Goal: Navigation & Orientation: Understand site structure

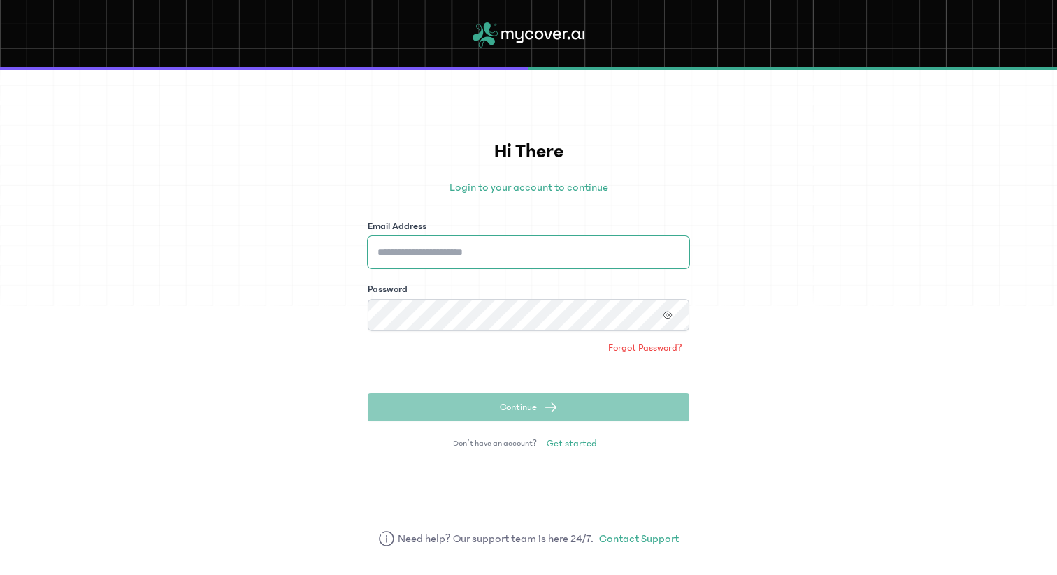
click at [428, 252] on input "Email Address" at bounding box center [529, 252] width 322 height 32
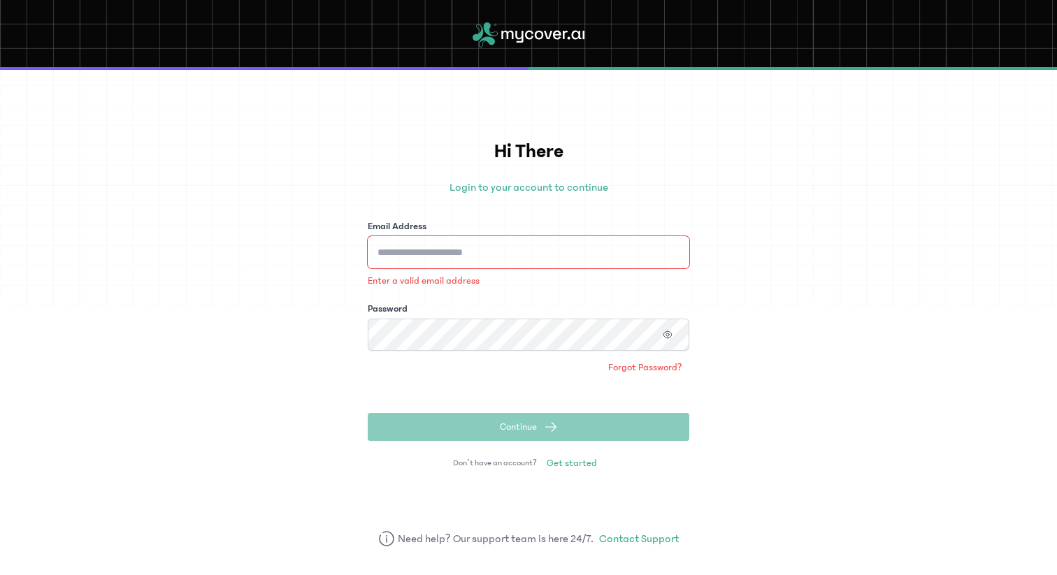
type input "**********"
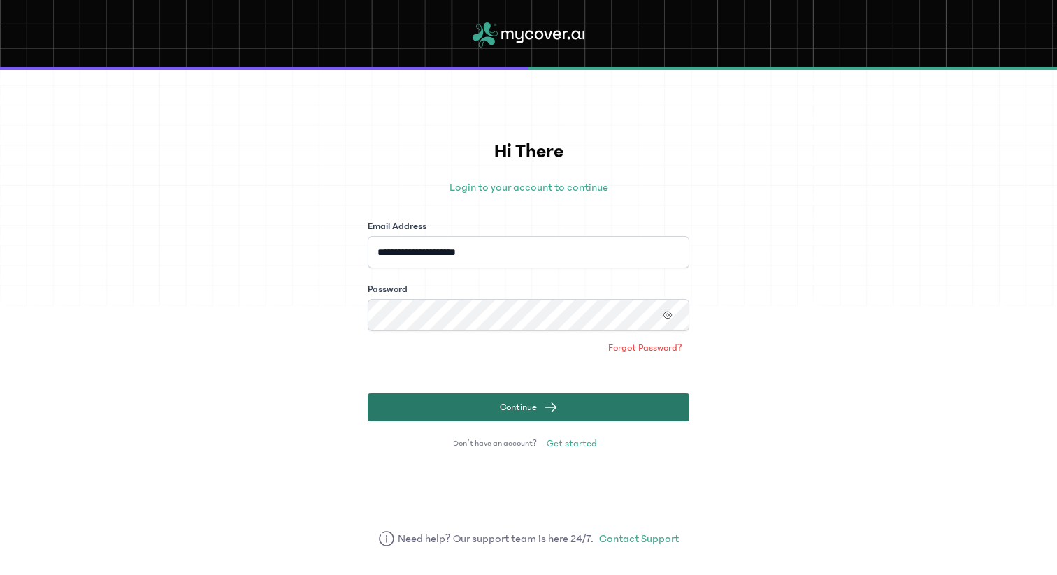
click at [477, 405] on button "Continue" at bounding box center [529, 408] width 322 height 28
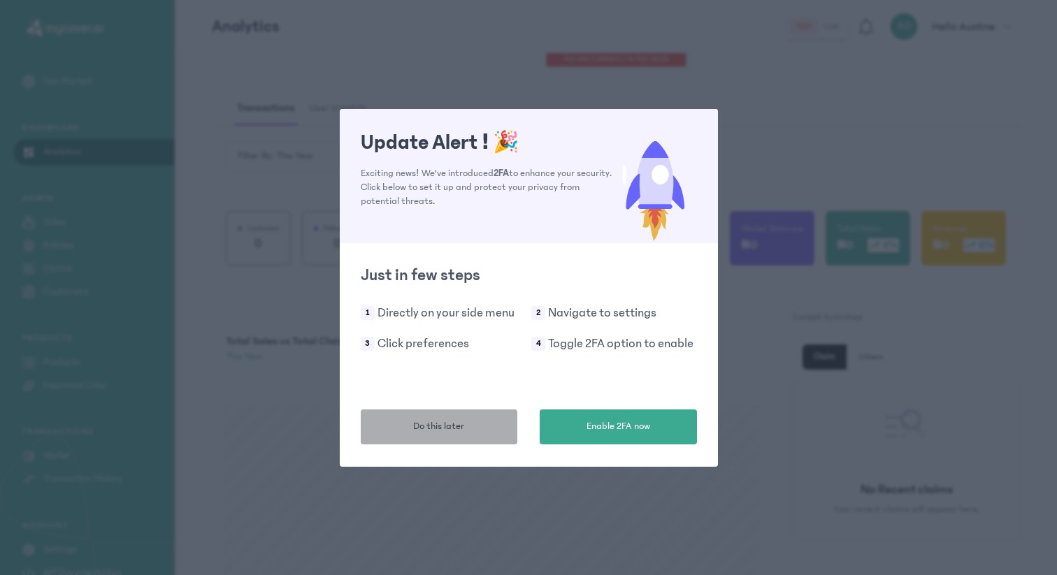
click at [468, 424] on button "Do this later" at bounding box center [439, 427] width 157 height 35
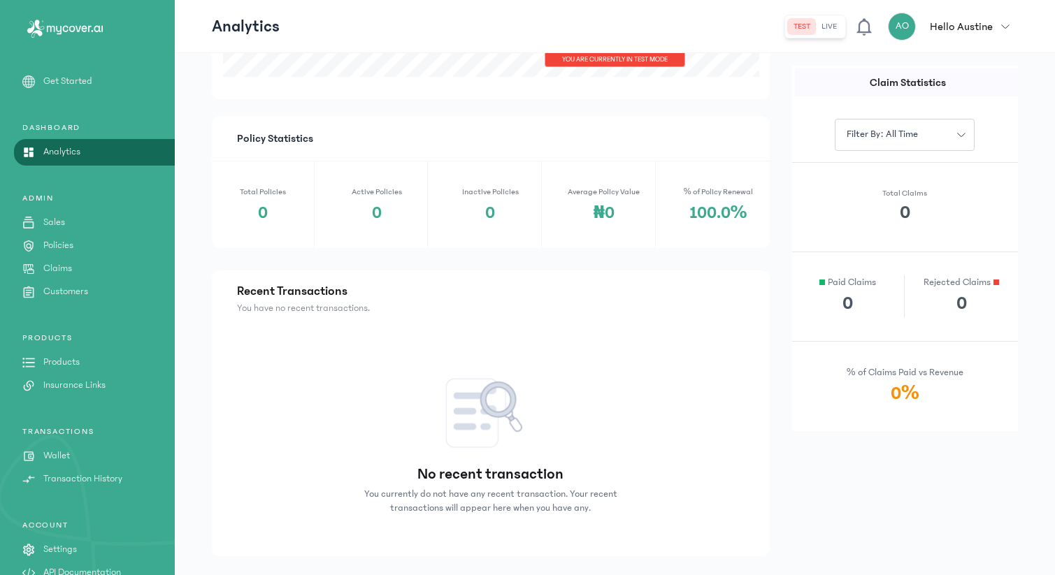
scroll to position [563, 0]
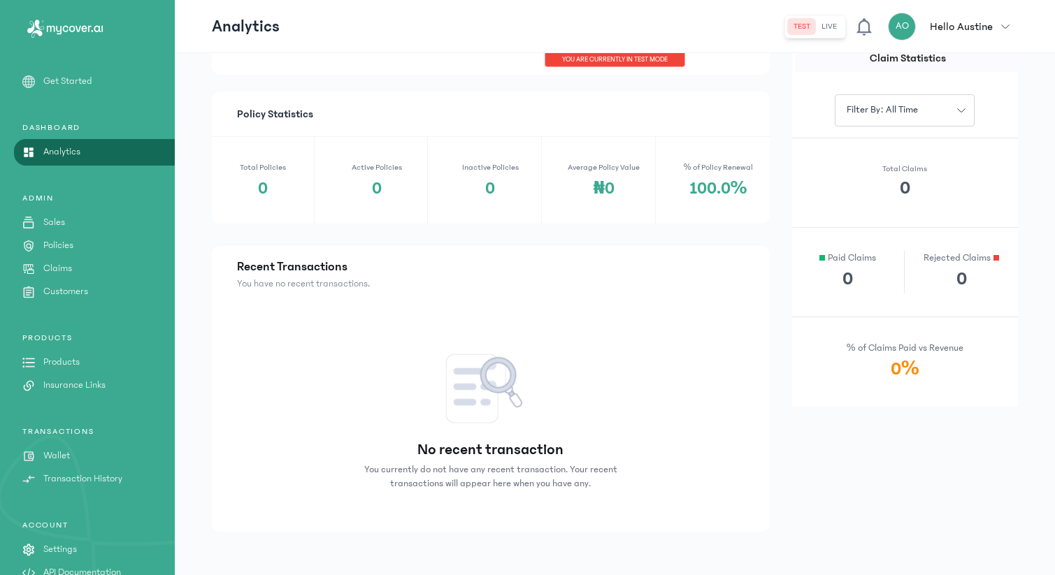
click at [66, 552] on p "Settings" at bounding box center [60, 549] width 34 height 15
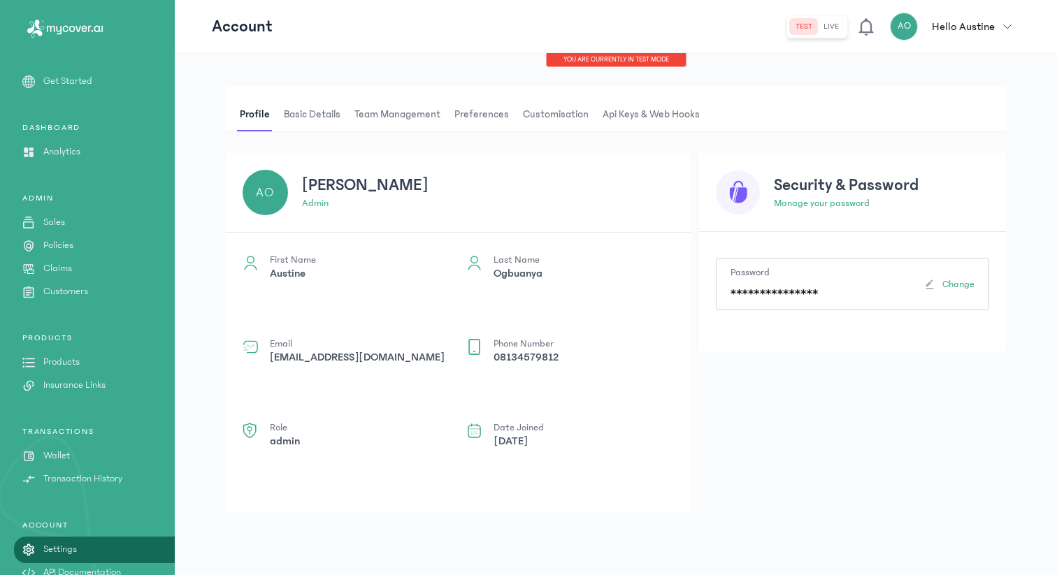
click at [656, 117] on span "Api Keys & Web hooks" at bounding box center [651, 115] width 103 height 34
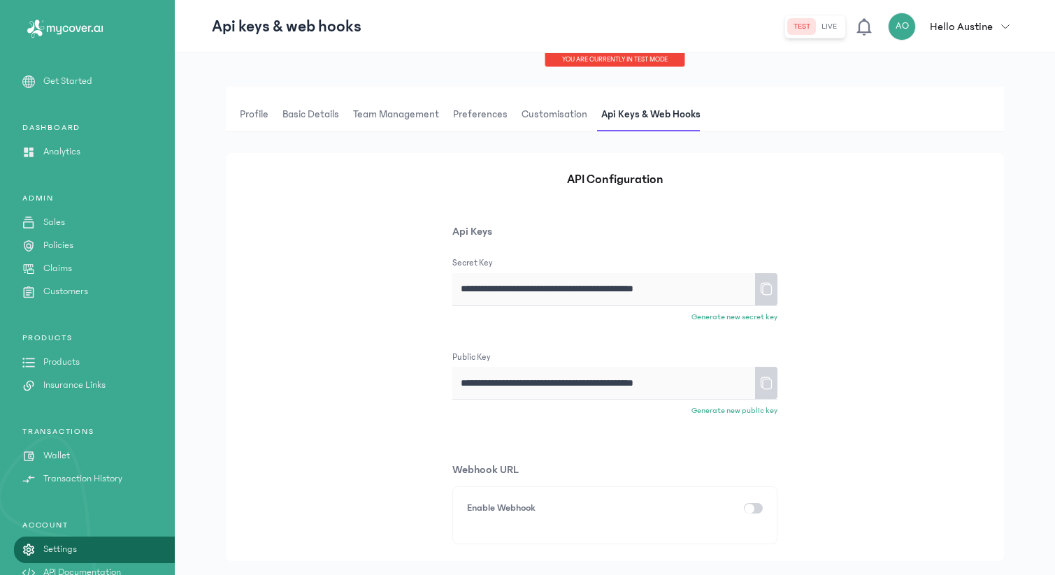
scroll to position [36, 0]
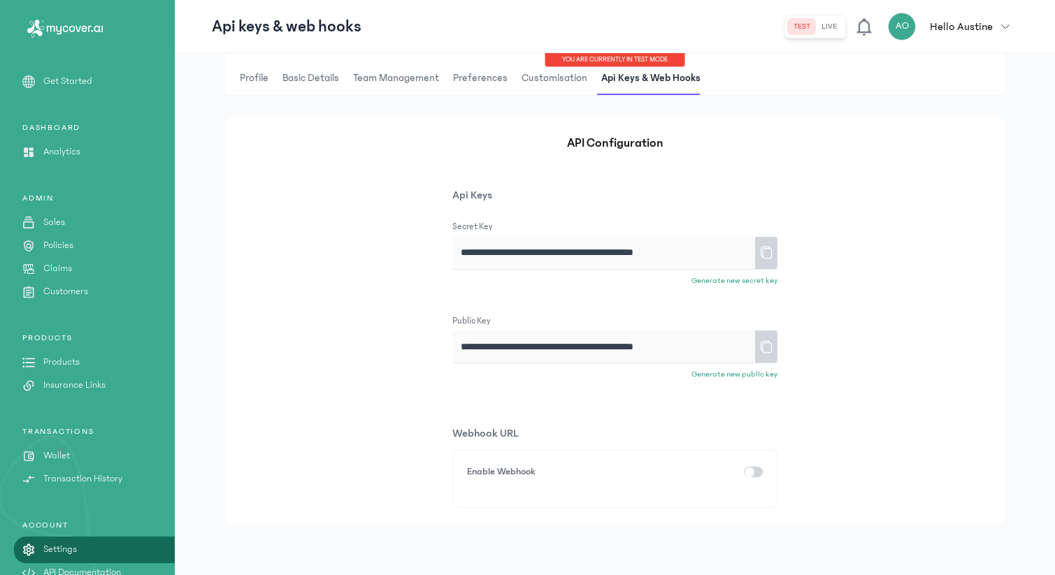
click at [75, 85] on p "Get Started" at bounding box center [67, 81] width 49 height 15
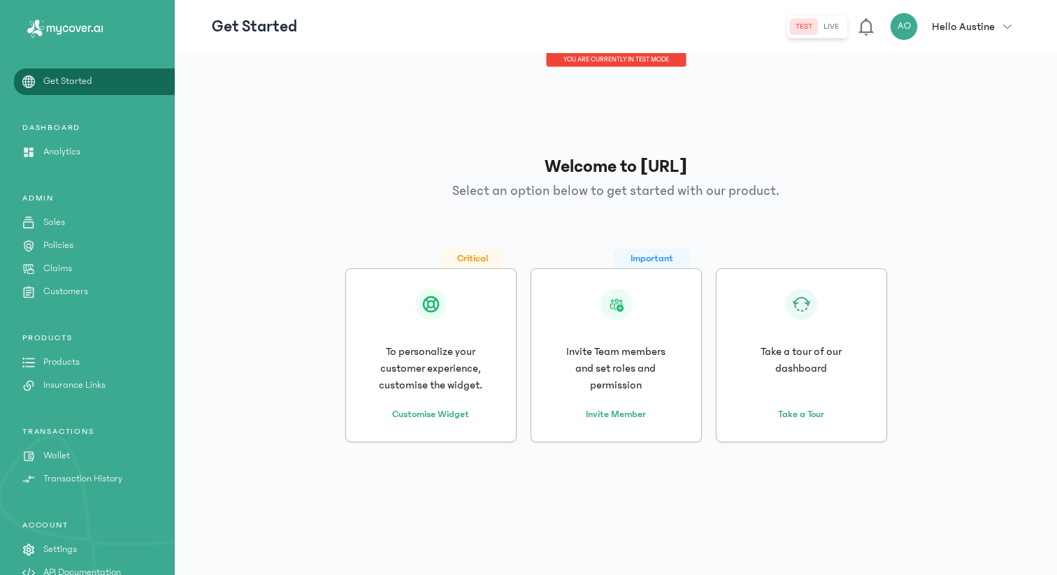
click at [74, 142] on div "DASHBOARD Analytics" at bounding box center [87, 140] width 175 height 37
click at [73, 148] on p "Analytics" at bounding box center [61, 152] width 37 height 15
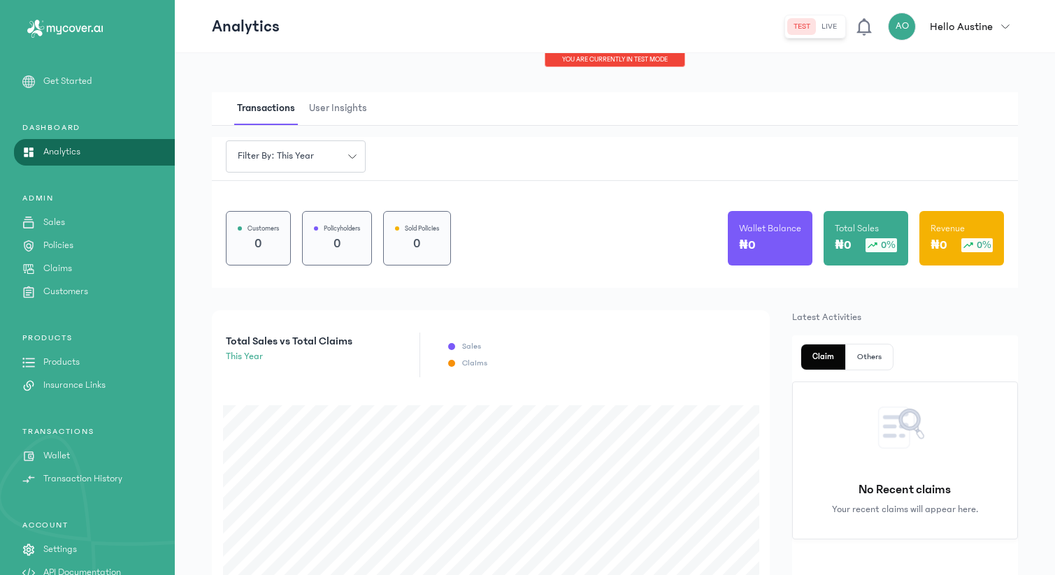
click at [60, 227] on p "Sales" at bounding box center [54, 222] width 22 height 15
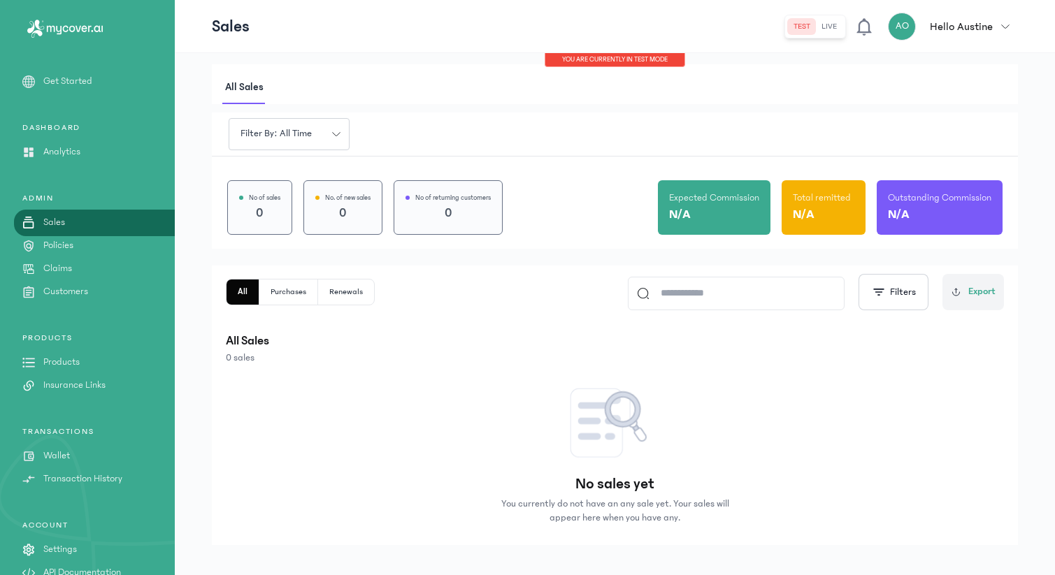
scroll to position [14, 0]
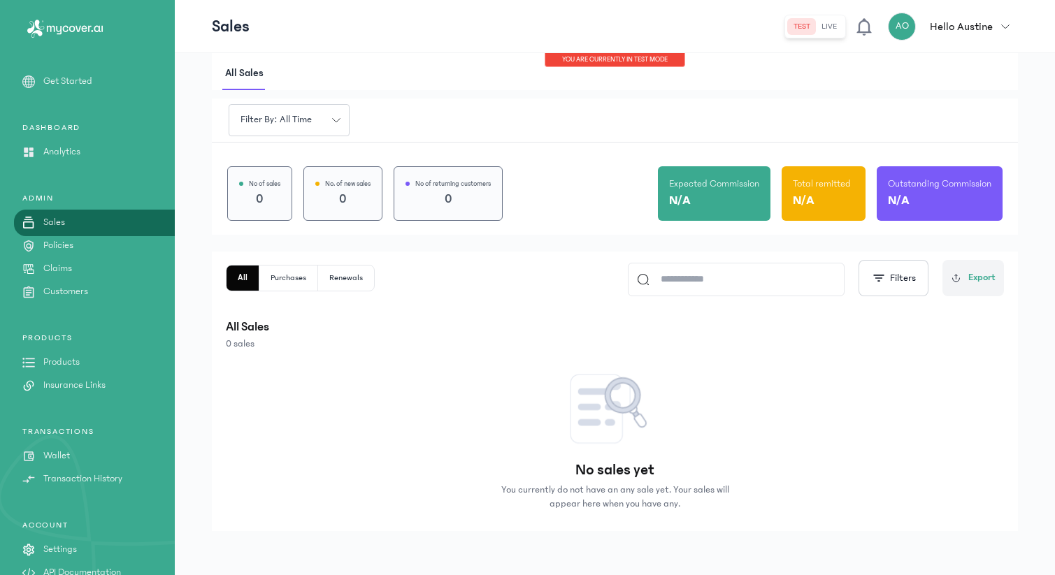
click at [101, 246] on link "Policies" at bounding box center [87, 245] width 175 height 15
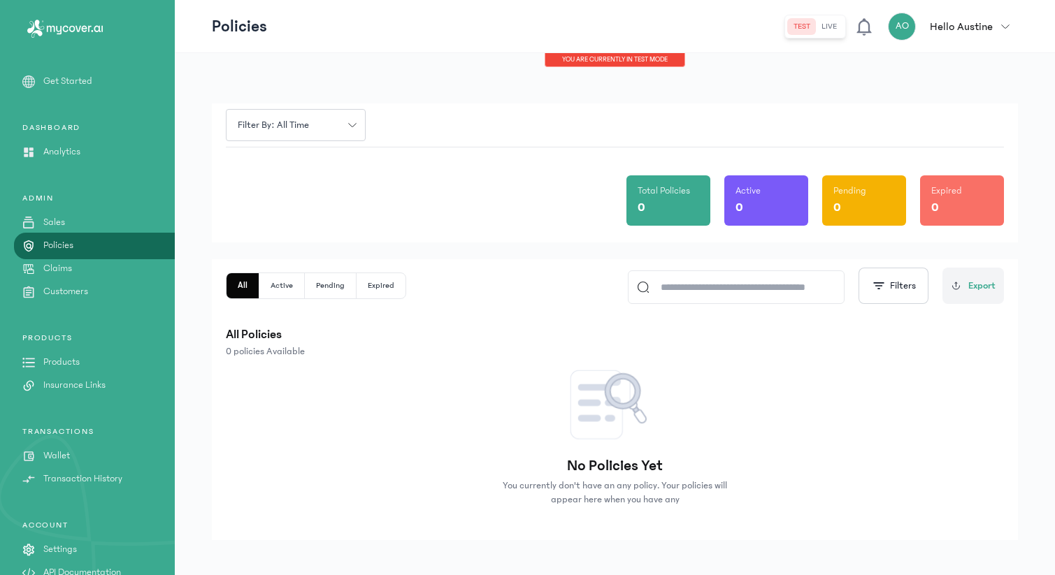
click at [95, 269] on link "Claims" at bounding box center [87, 268] width 175 height 15
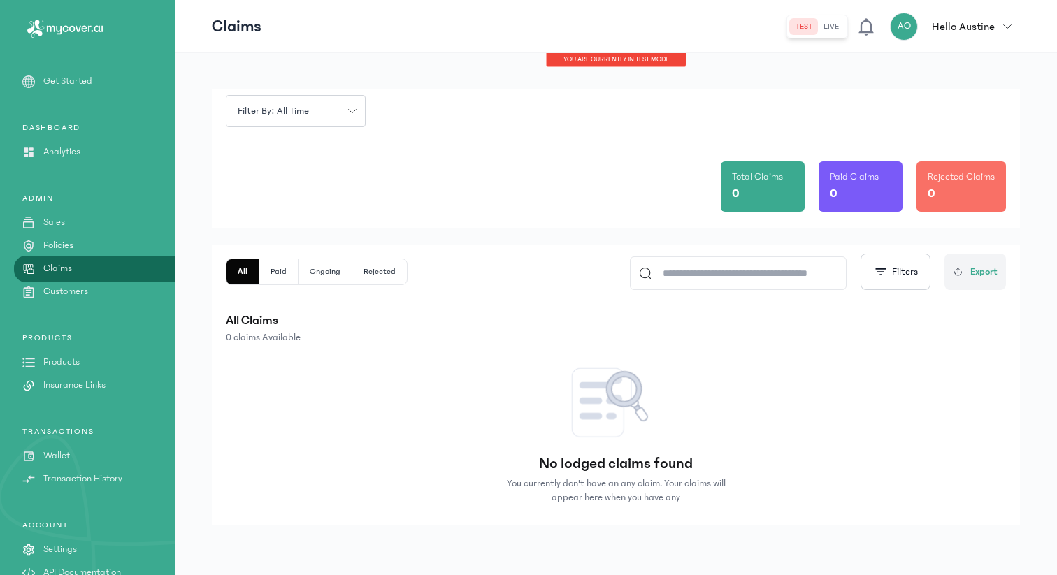
click at [92, 287] on link "Customers" at bounding box center [87, 291] width 175 height 15
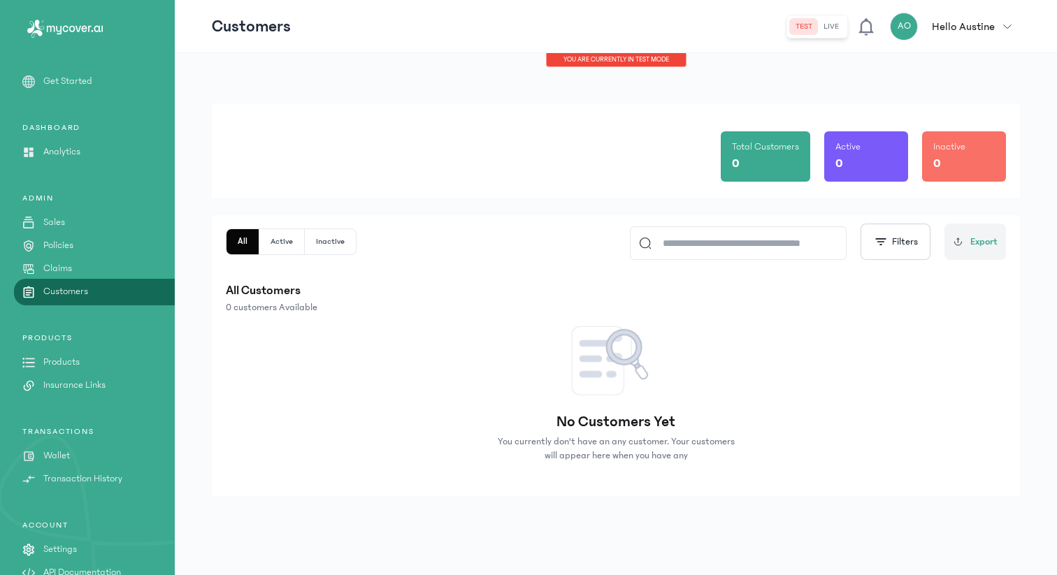
click at [948, 27] on p "Hello Austine" at bounding box center [963, 26] width 63 height 17
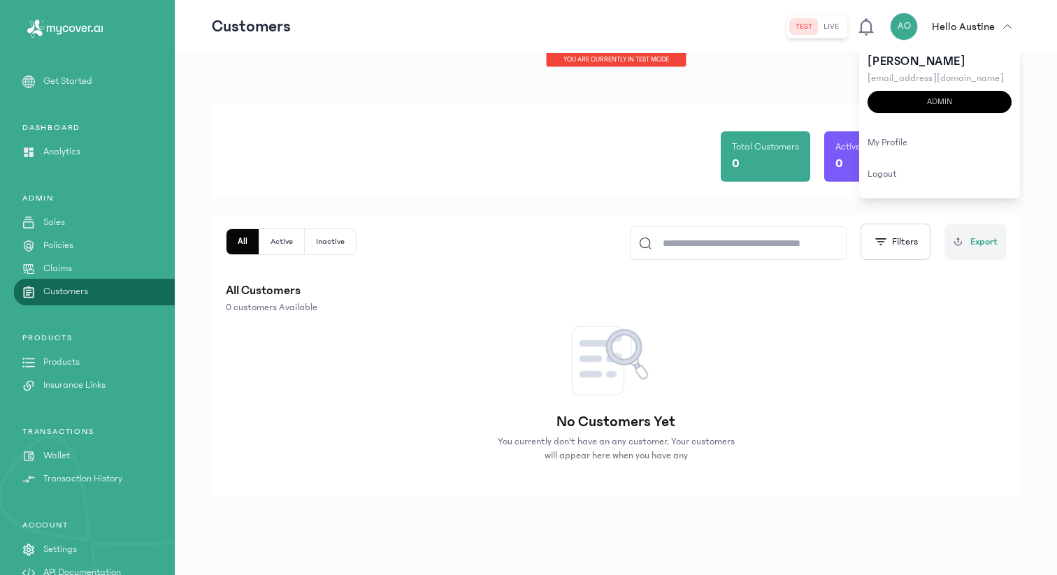
click at [948, 27] on p "Hello Austine" at bounding box center [963, 26] width 63 height 17
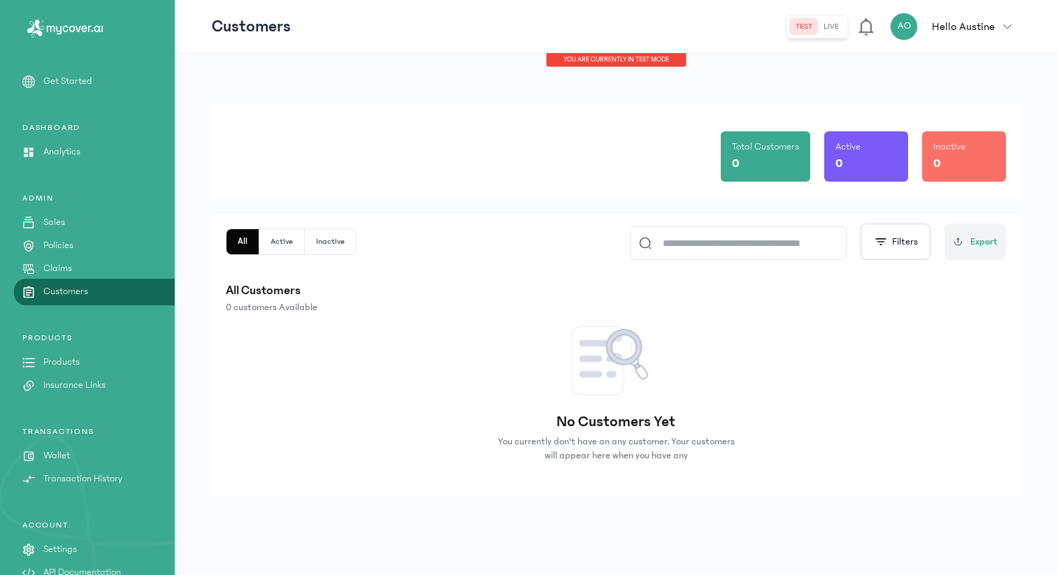
click at [43, 245] on p "Policies" at bounding box center [58, 245] width 30 height 15
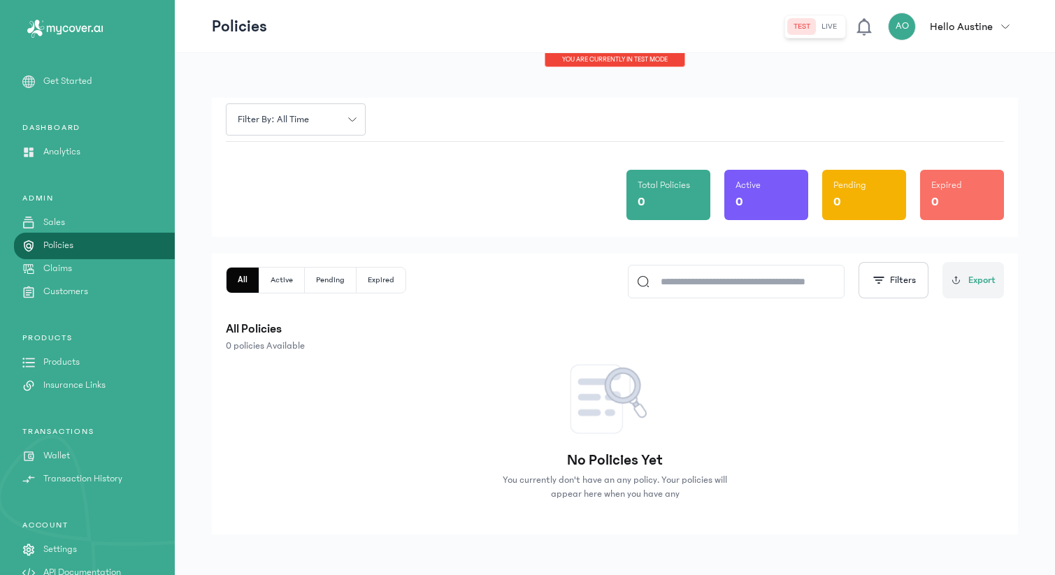
scroll to position [8, 0]
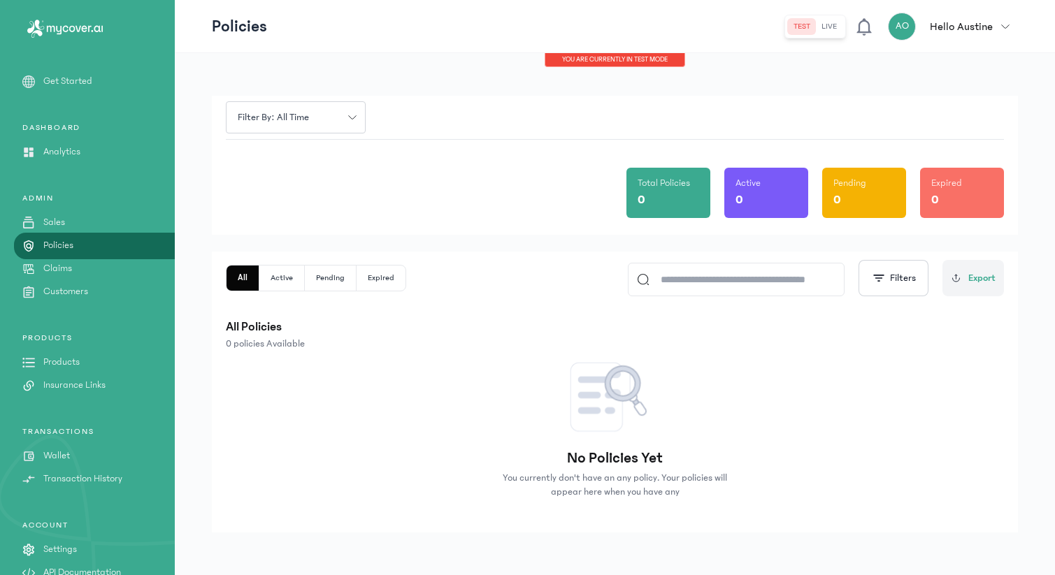
click at [89, 356] on link "Products" at bounding box center [87, 362] width 175 height 15
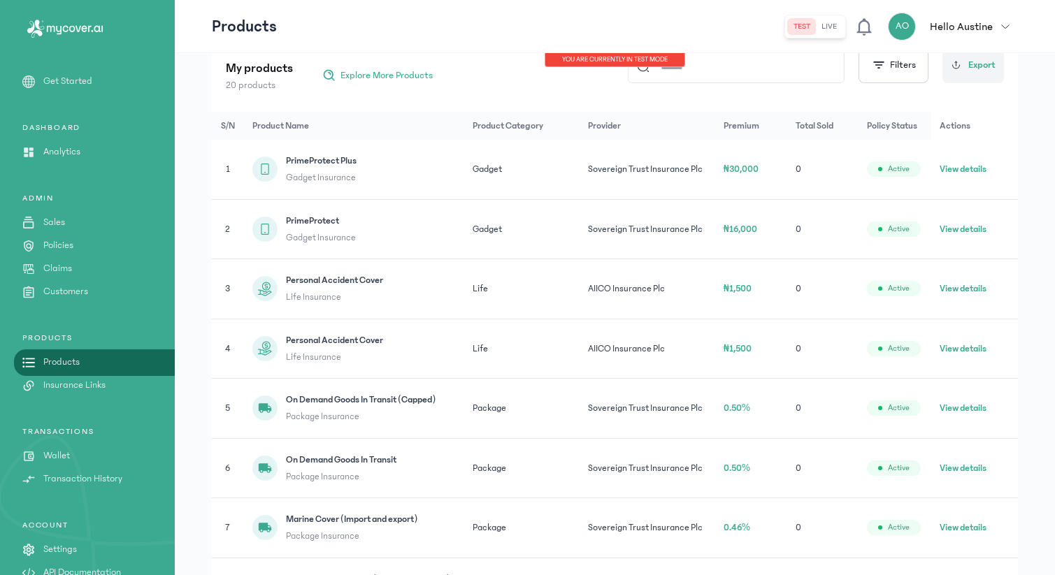
scroll to position [194, 0]
